Goal: Transaction & Acquisition: Obtain resource

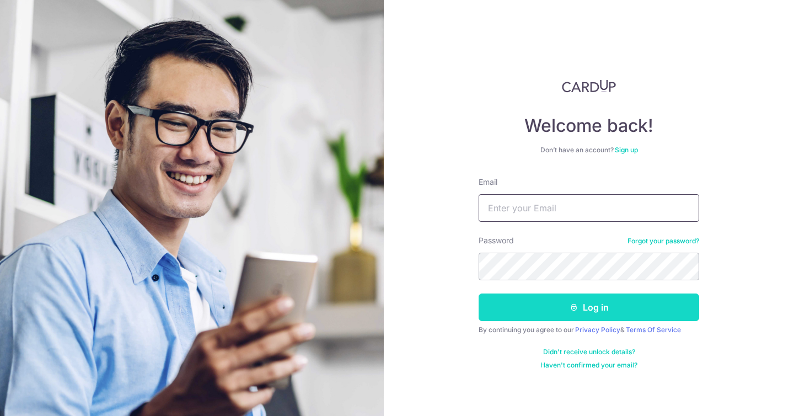
type input "[EMAIL_ADDRESS][DOMAIN_NAME]"
click at [504, 310] on button "Log in" at bounding box center [588, 307] width 220 height 28
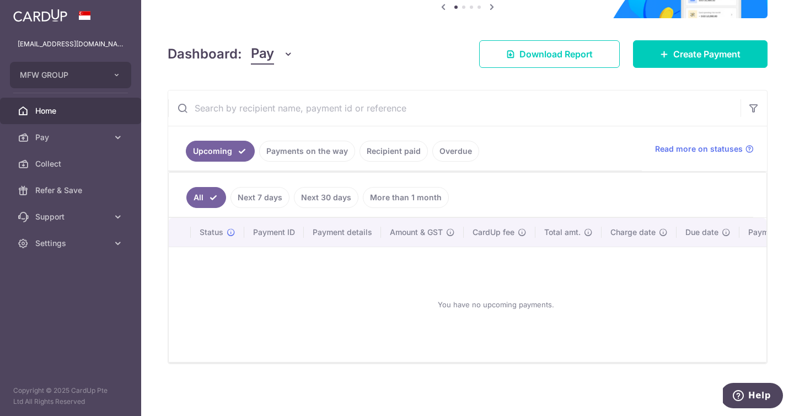
click at [315, 154] on link "Payments on the way" at bounding box center [307, 151] width 96 height 21
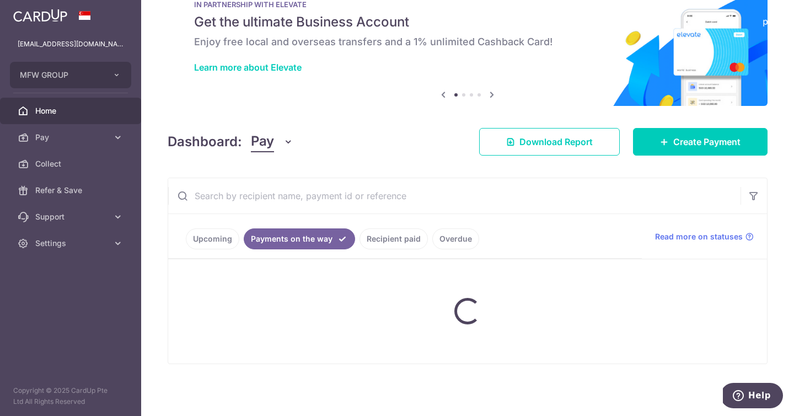
scroll to position [76, 0]
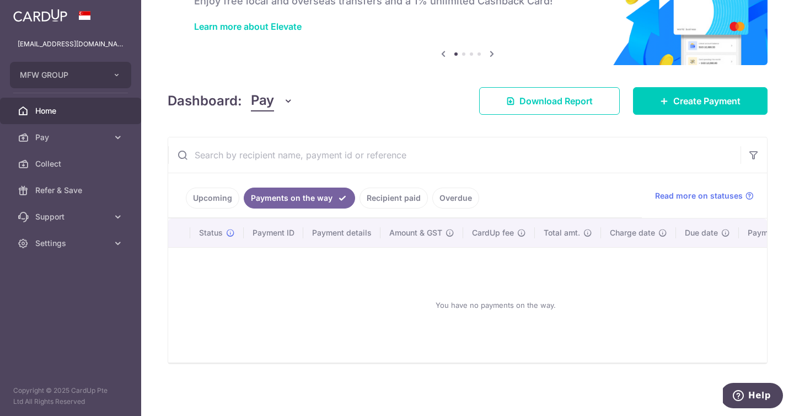
click at [234, 192] on link "Upcoming" at bounding box center [212, 197] width 53 height 21
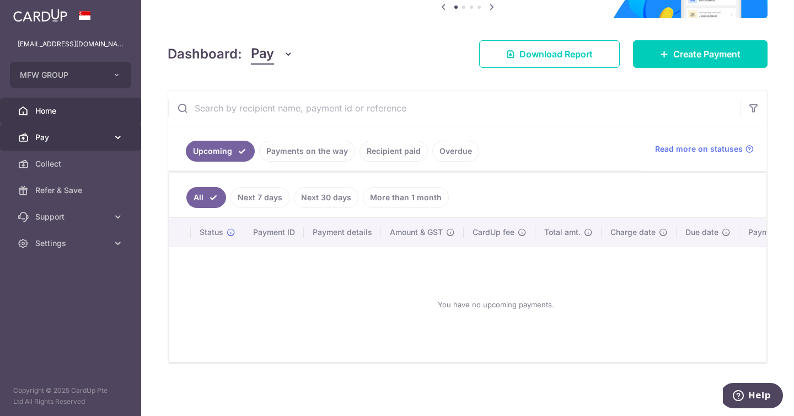
click at [125, 138] on link "Pay" at bounding box center [70, 137] width 141 height 26
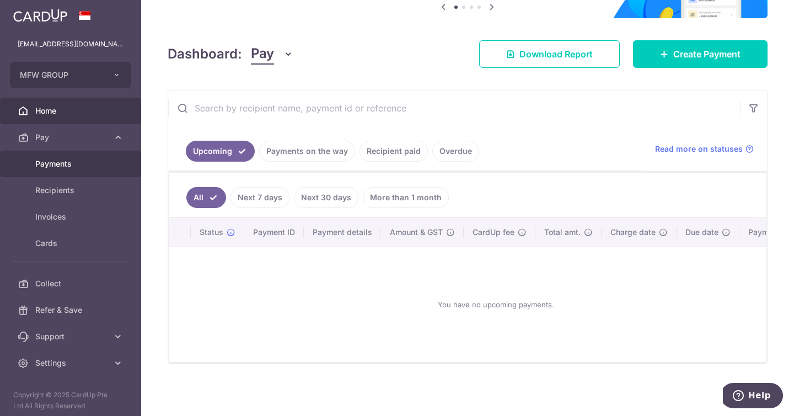
click at [114, 168] on link "Payments" at bounding box center [70, 163] width 141 height 26
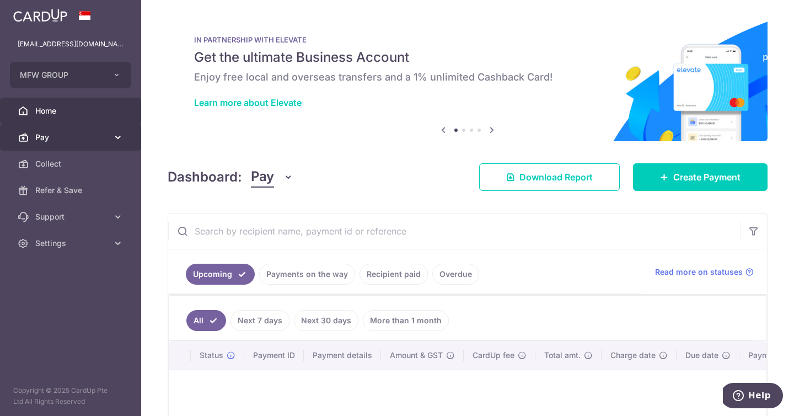
click at [111, 131] on link "Pay" at bounding box center [70, 137] width 141 height 26
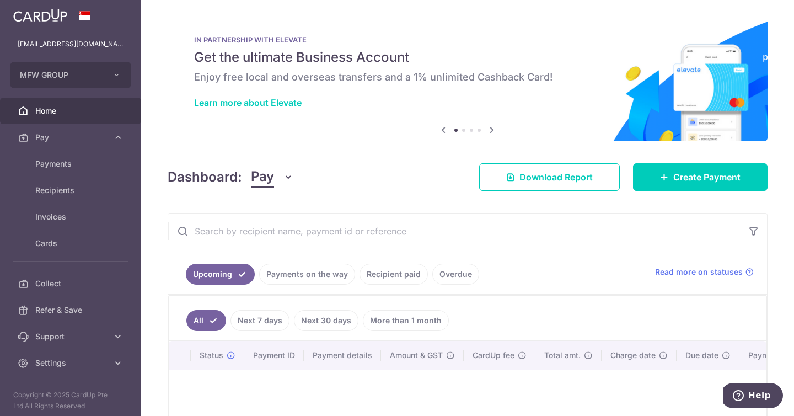
click at [353, 240] on input "text" at bounding box center [454, 230] width 572 height 35
click at [385, 268] on link "Recipient paid" at bounding box center [393, 273] width 68 height 21
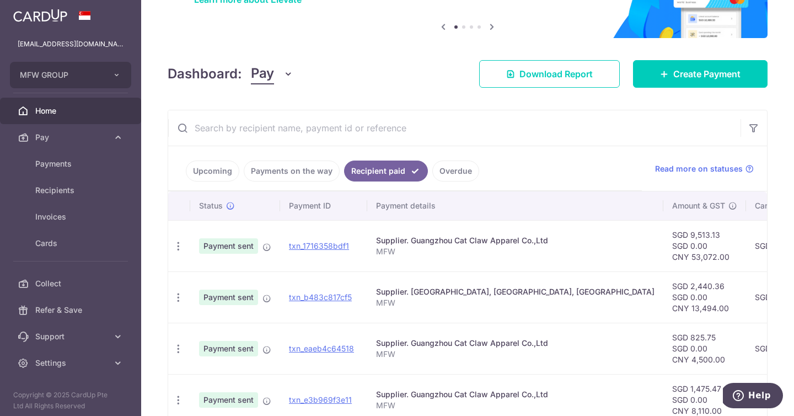
scroll to position [127, 0]
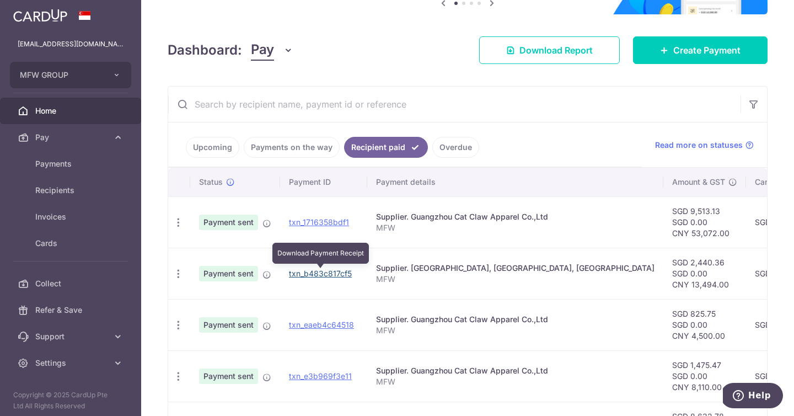
click at [331, 274] on link "txn_b483c817cf5" at bounding box center [320, 272] width 63 height 9
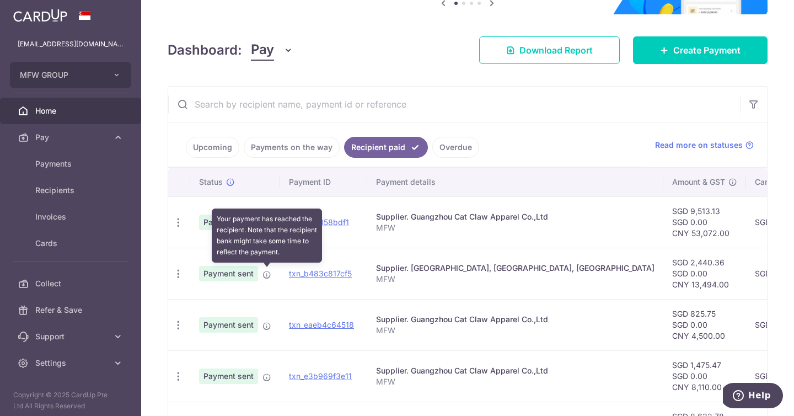
click at [265, 274] on icon at bounding box center [266, 274] width 9 height 9
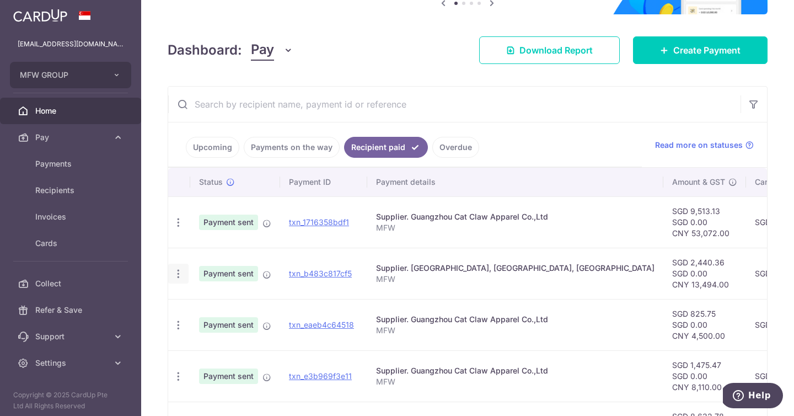
click at [181, 228] on icon "button" at bounding box center [179, 223] width 12 height 12
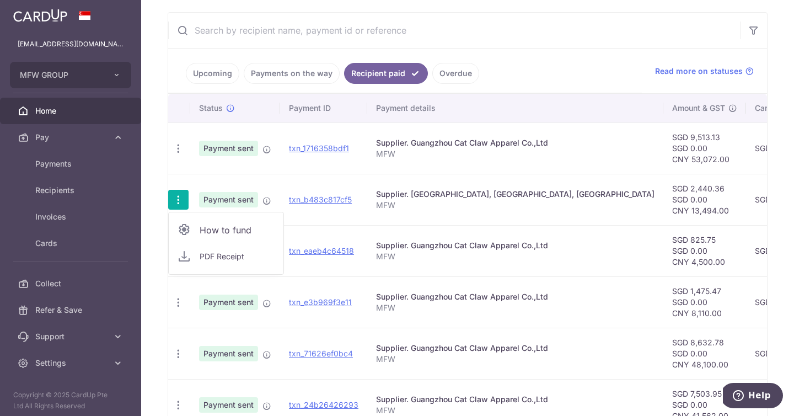
scroll to position [202, 0]
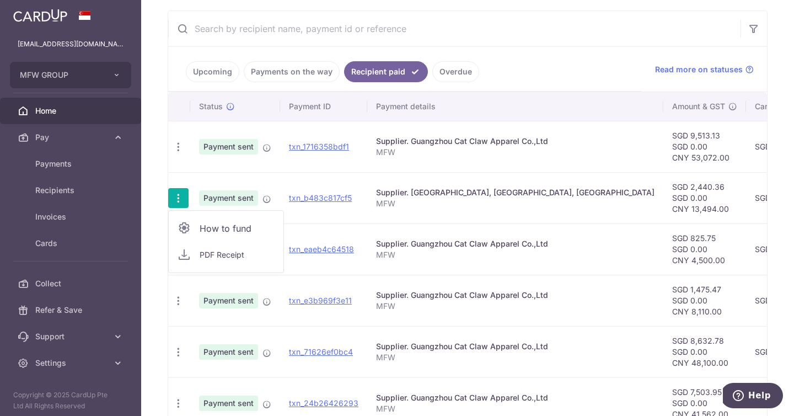
click at [230, 255] on span "PDF Receipt" at bounding box center [237, 254] width 75 height 11
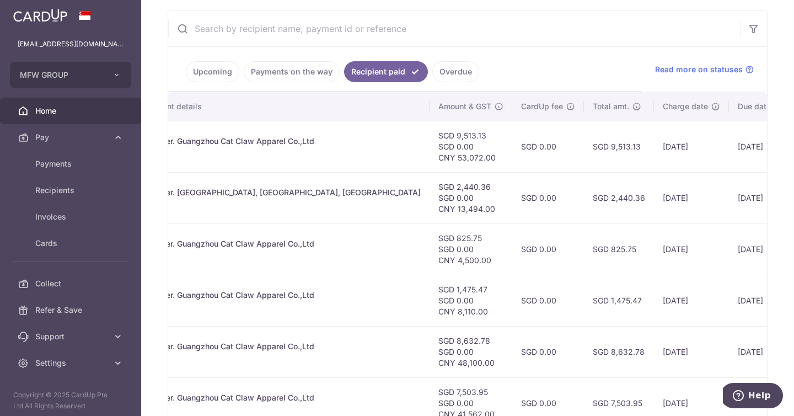
scroll to position [0, 299]
